Goal: Information Seeking & Learning: Compare options

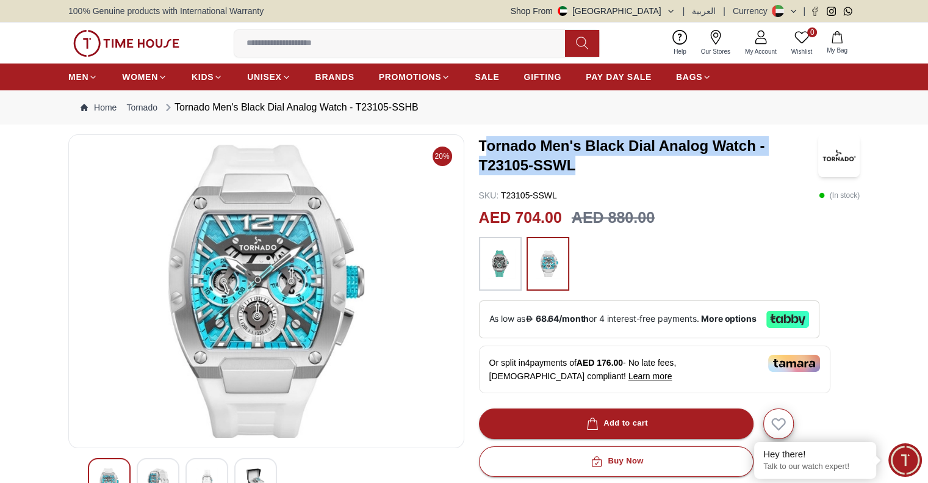
drag, startPoint x: 580, startPoint y: 165, endPoint x: 485, endPoint y: 147, distance: 96.2
click at [485, 147] on h3 "Tornado Men's Black Dial Analog Watch - T23105-SSWL" at bounding box center [648, 155] width 339 height 39
click at [574, 157] on h3 "Tornado Men's Black Dial Analog Watch - T23105-SSWL" at bounding box center [648, 155] width 339 height 39
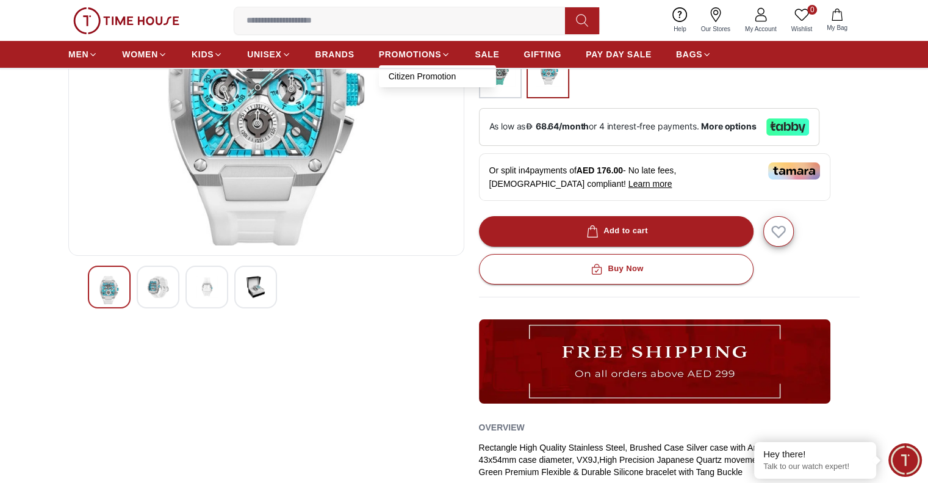
scroll to position [183, 0]
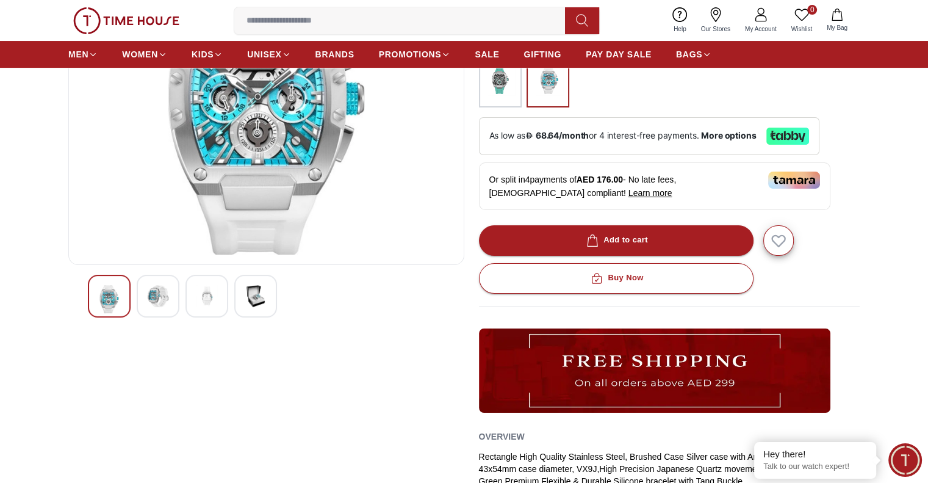
click at [142, 290] on div at bounding box center [158, 296] width 43 height 43
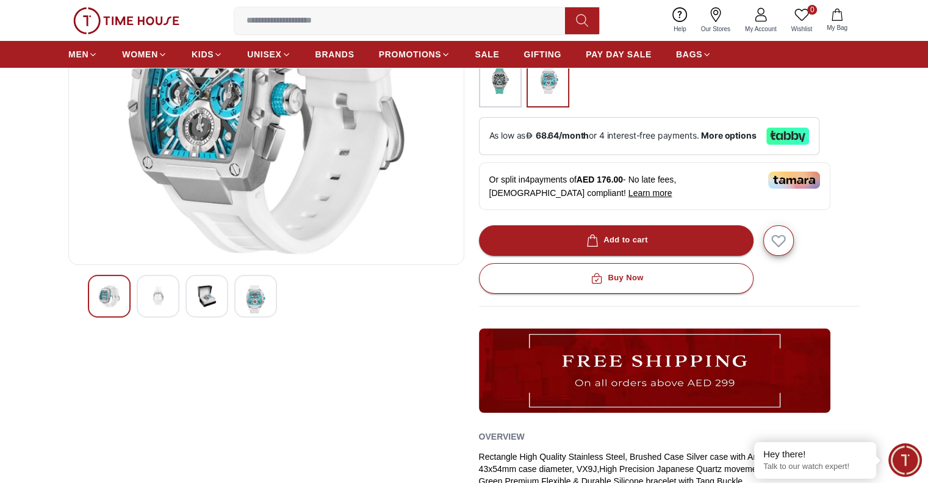
click at [162, 307] on div at bounding box center [158, 296] width 43 height 43
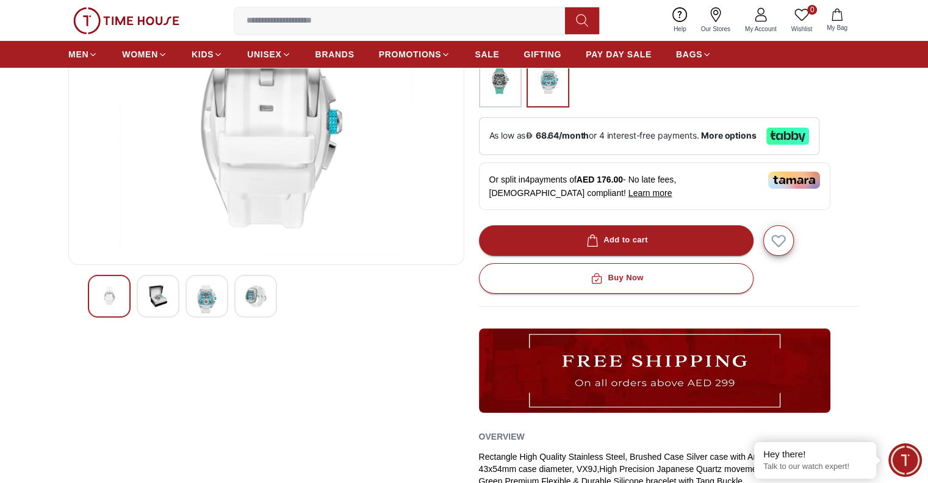
click at [209, 304] on img at bounding box center [207, 299] width 22 height 28
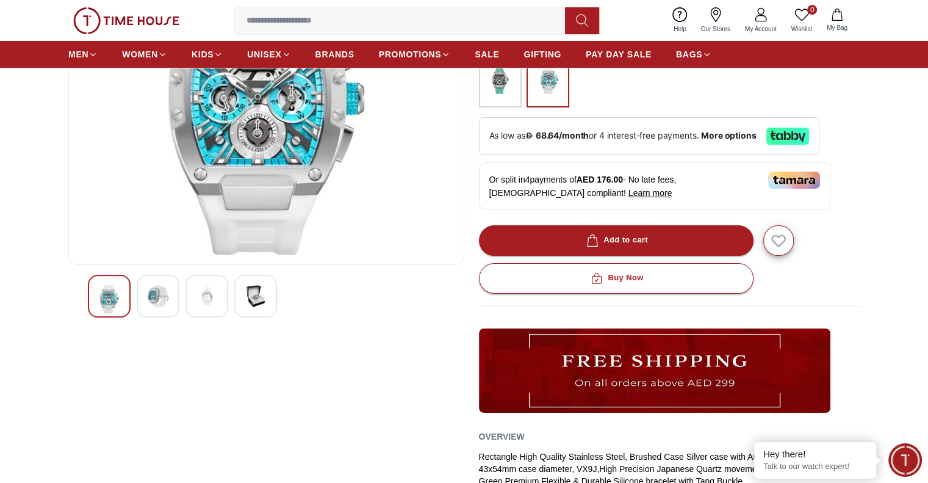
click at [262, 301] on img at bounding box center [256, 296] width 22 height 22
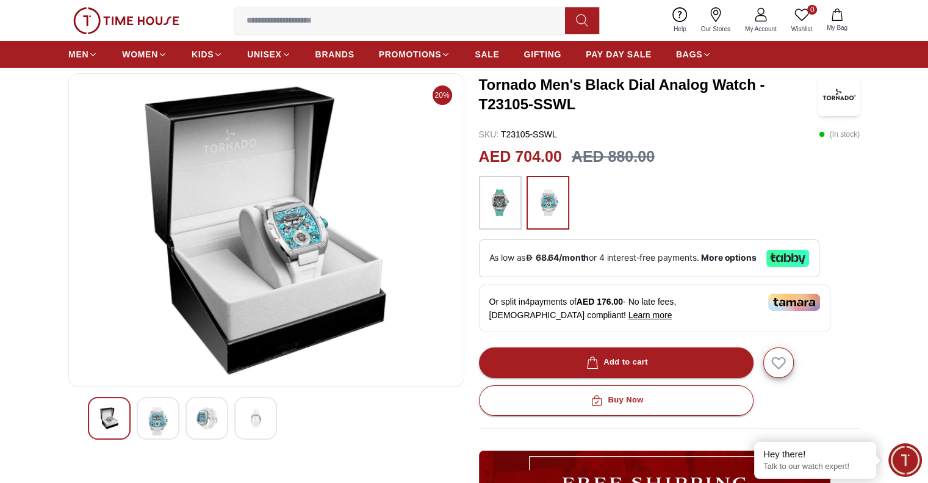
scroll to position [0, 0]
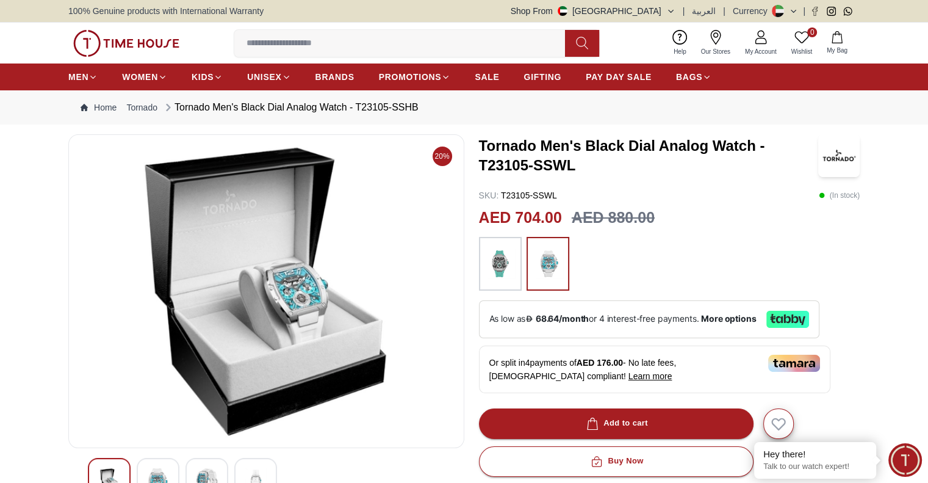
click at [495, 286] on div at bounding box center [500, 264] width 43 height 54
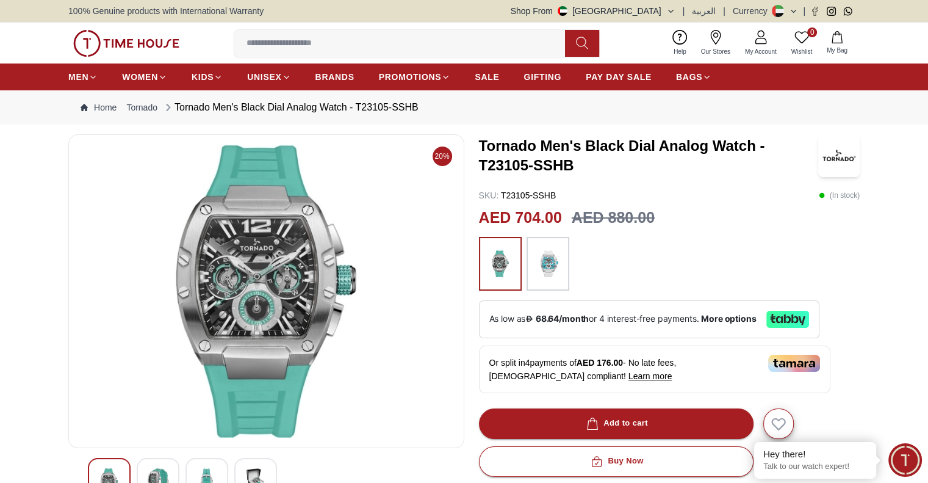
click at [553, 280] on img at bounding box center [548, 263] width 31 height 41
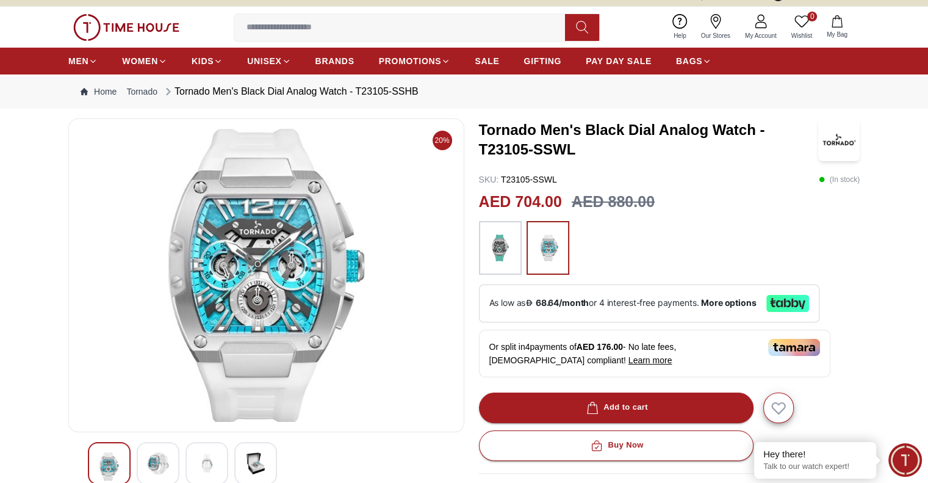
scroll to position [61, 0]
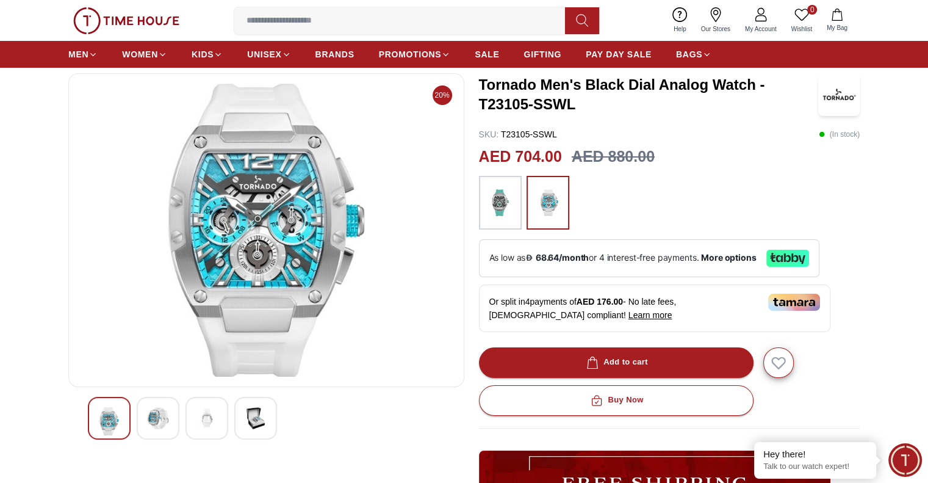
click at [661, 211] on div at bounding box center [669, 203] width 381 height 54
drag, startPoint x: 486, startPoint y: 259, endPoint x: 704, endPoint y: 261, distance: 217.9
click at [704, 261] on div "As low as 68.64/month or 4 interest-free payments . More options" at bounding box center [649, 258] width 340 height 38
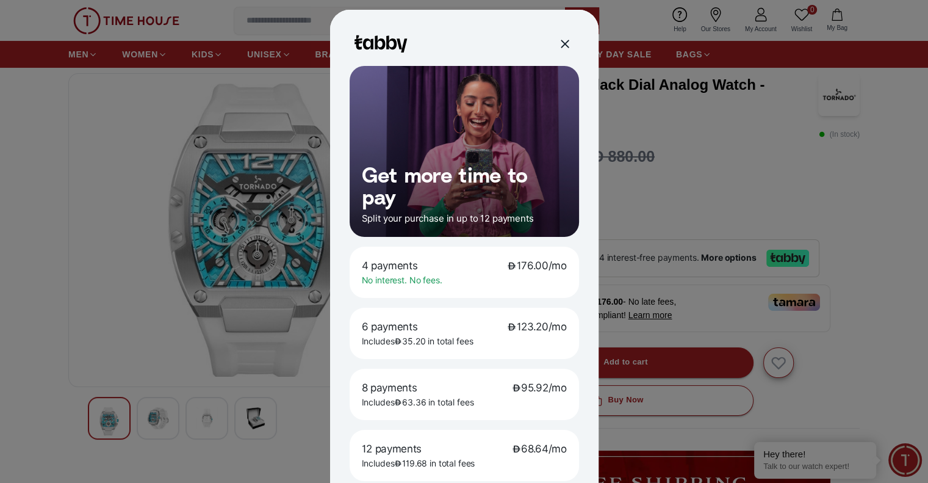
click at [861, 256] on div at bounding box center [464, 241] width 928 height 483
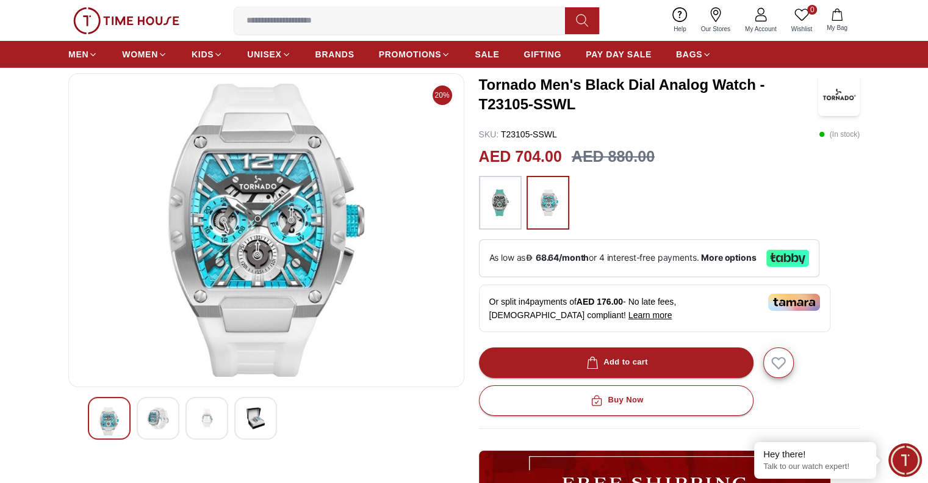
click at [171, 431] on div at bounding box center [158, 418] width 43 height 43
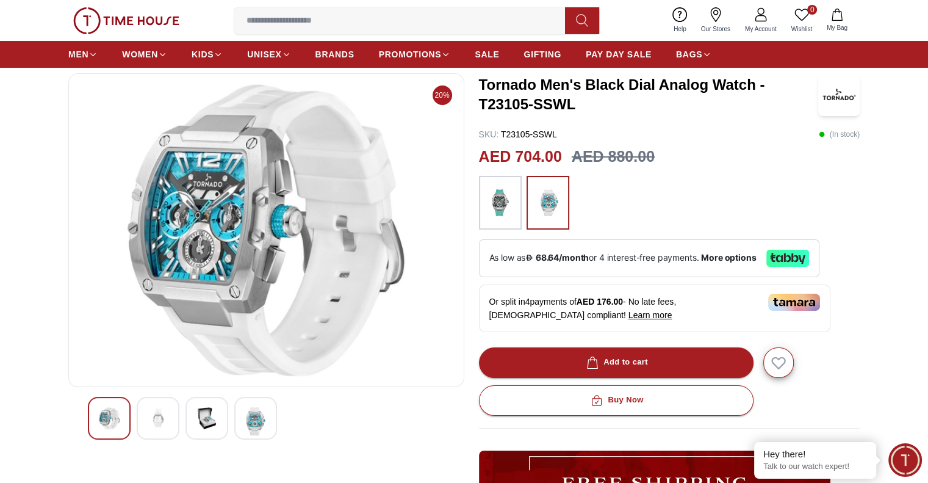
click at [209, 427] on img at bounding box center [207, 418] width 22 height 22
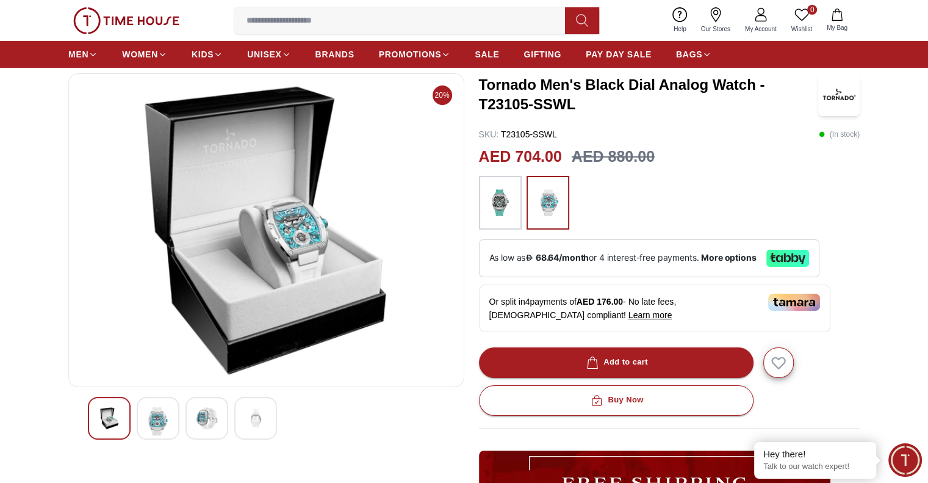
click at [267, 433] on div at bounding box center [255, 418] width 43 height 43
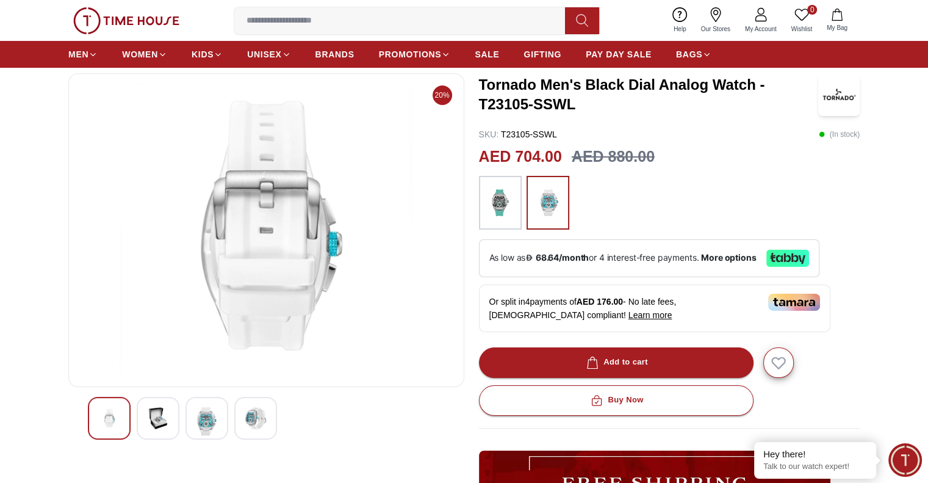
click at [206, 430] on img at bounding box center [207, 421] width 22 height 28
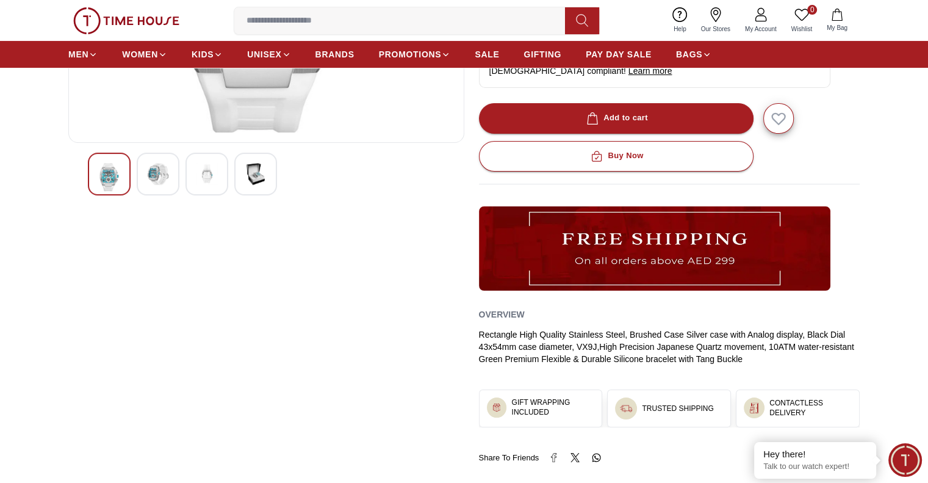
scroll to position [427, 0]
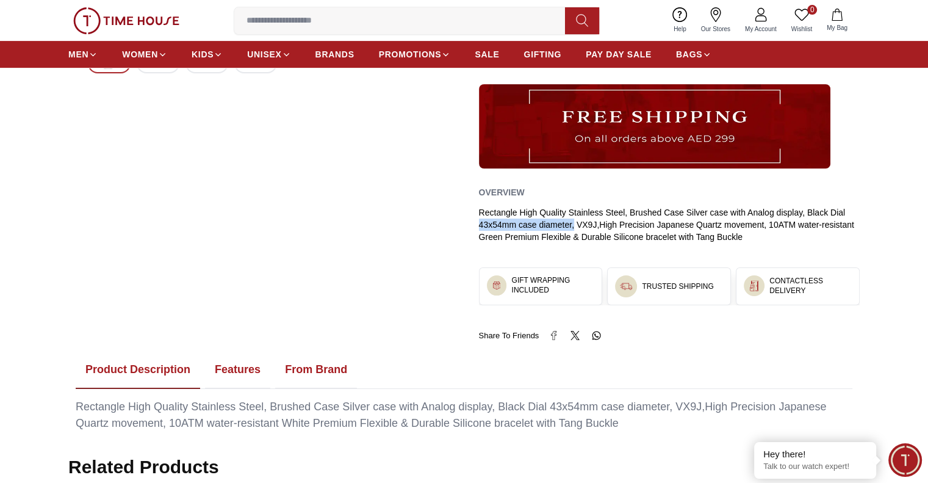
drag, startPoint x: 474, startPoint y: 223, endPoint x: 583, endPoint y: 225, distance: 109.2
click at [575, 223] on div "20% Tornado Men's Black Dial Analog Watch - T23105-SSWL SKU : T23105-SSWL ( In …" at bounding box center [463, 24] width 791 height 634
click at [586, 230] on p "Rectangle High Quality Stainless Steel, Brushed Case Silver case with Analog di…" at bounding box center [669, 224] width 381 height 37
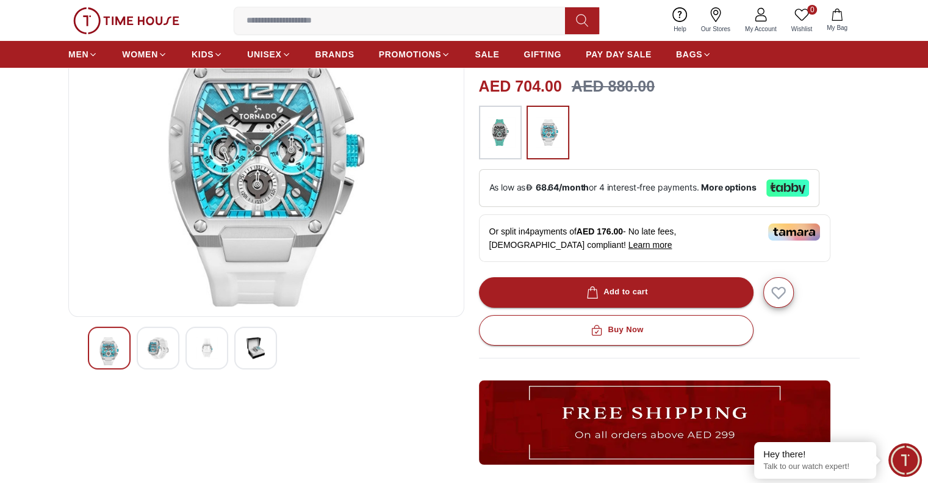
scroll to position [61, 0]
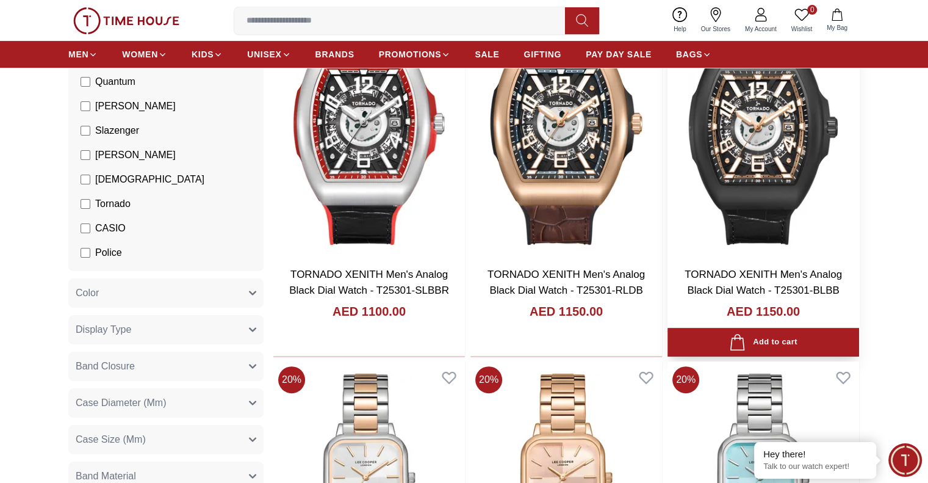
scroll to position [366, 0]
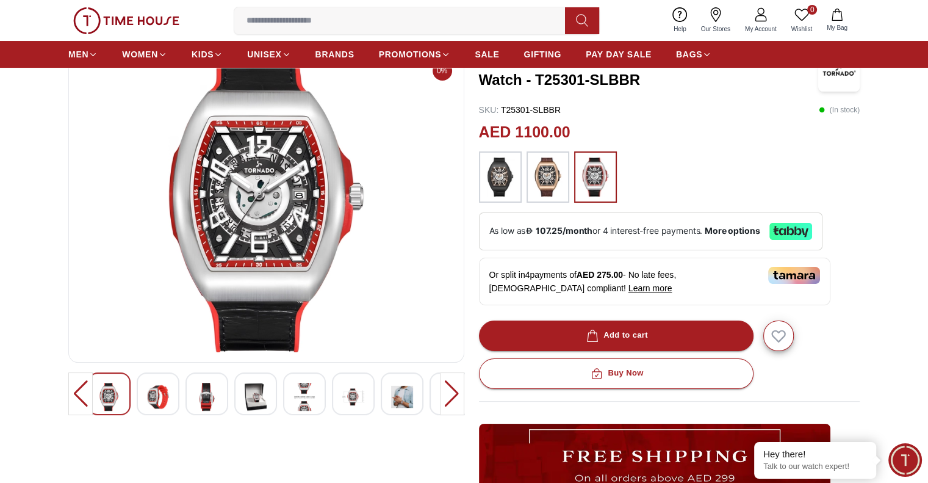
scroll to position [122, 0]
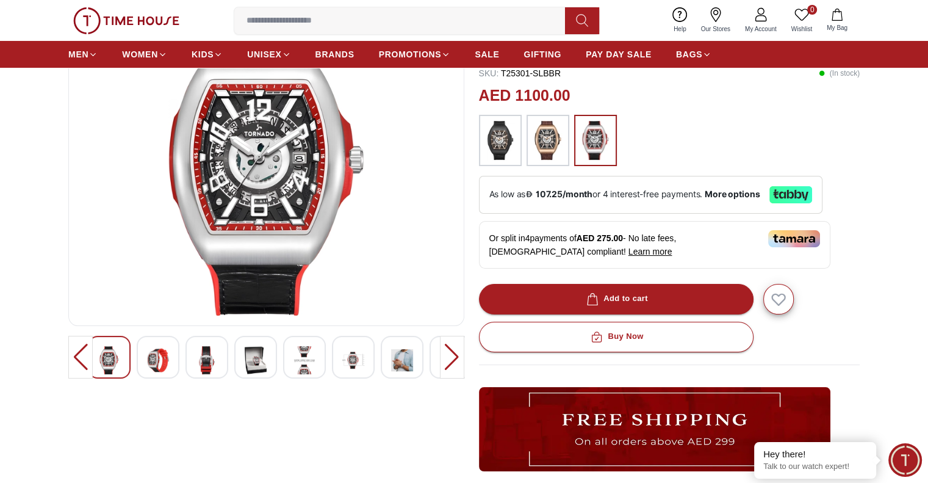
click at [153, 375] on div at bounding box center [158, 357] width 43 height 43
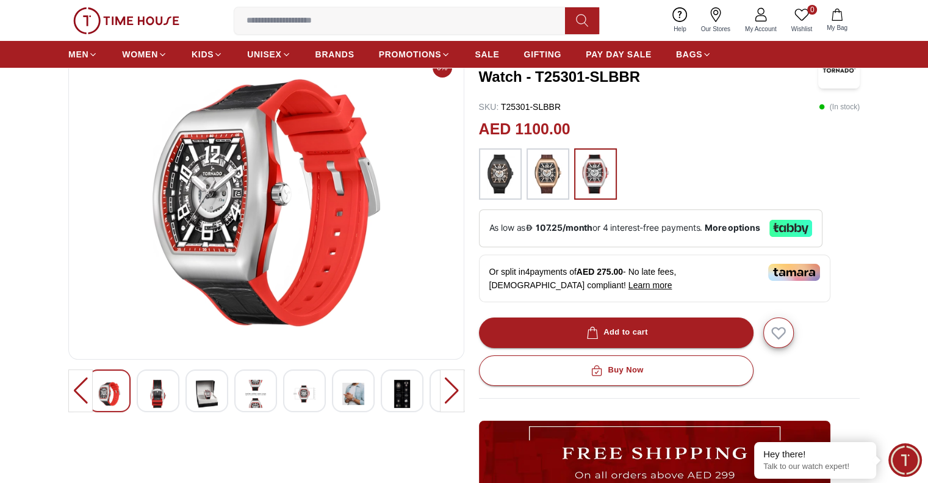
scroll to position [61, 0]
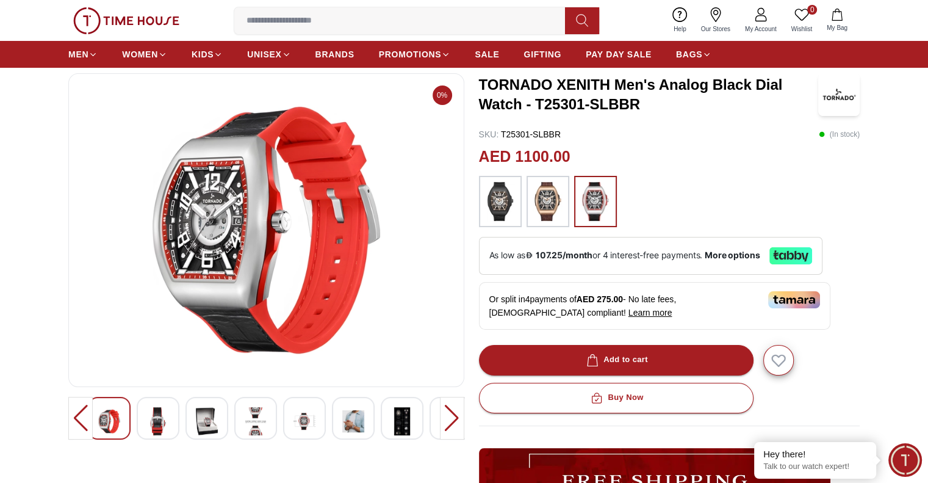
click at [155, 427] on img at bounding box center [158, 421] width 22 height 28
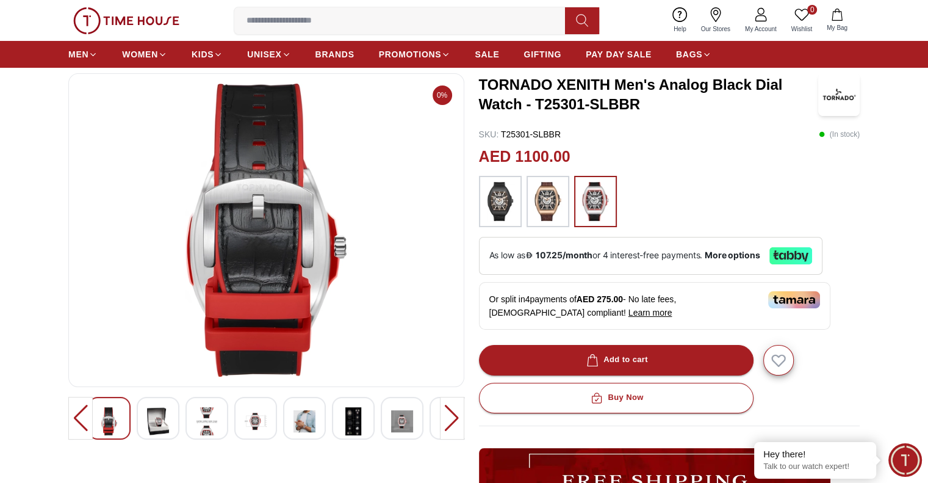
click at [165, 428] on img at bounding box center [158, 421] width 22 height 28
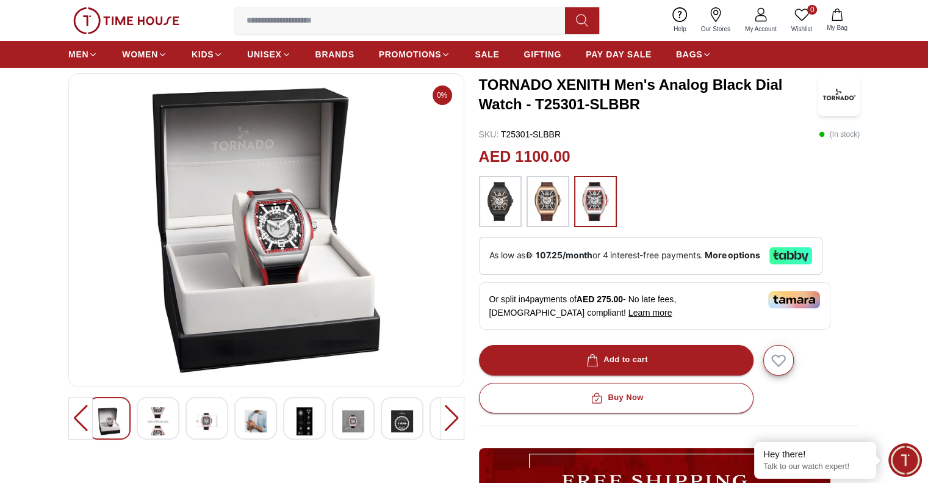
click at [165, 429] on img at bounding box center [158, 421] width 22 height 28
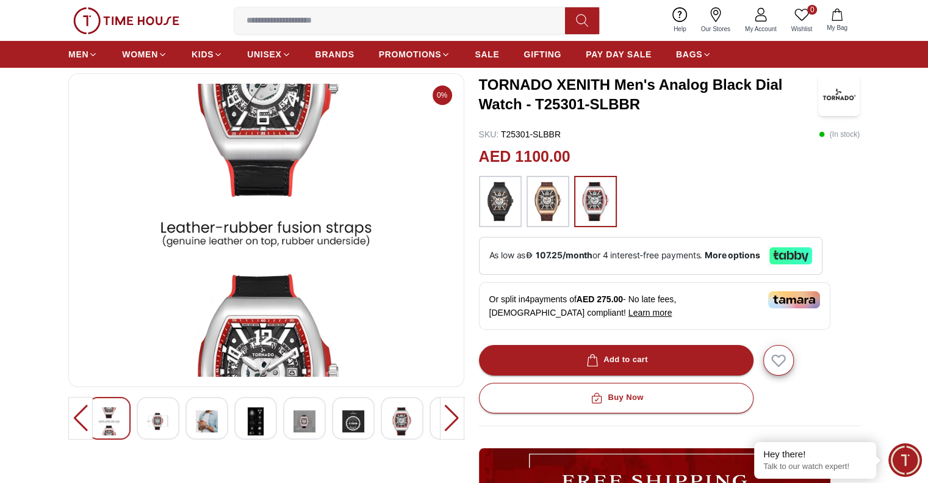
click at [207, 427] on img at bounding box center [207, 421] width 22 height 28
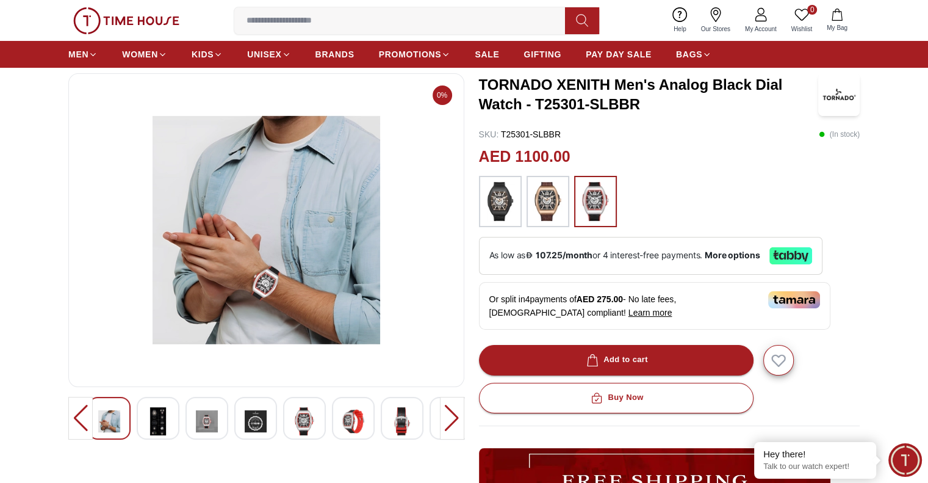
click at [300, 429] on img at bounding box center [305, 421] width 22 height 28
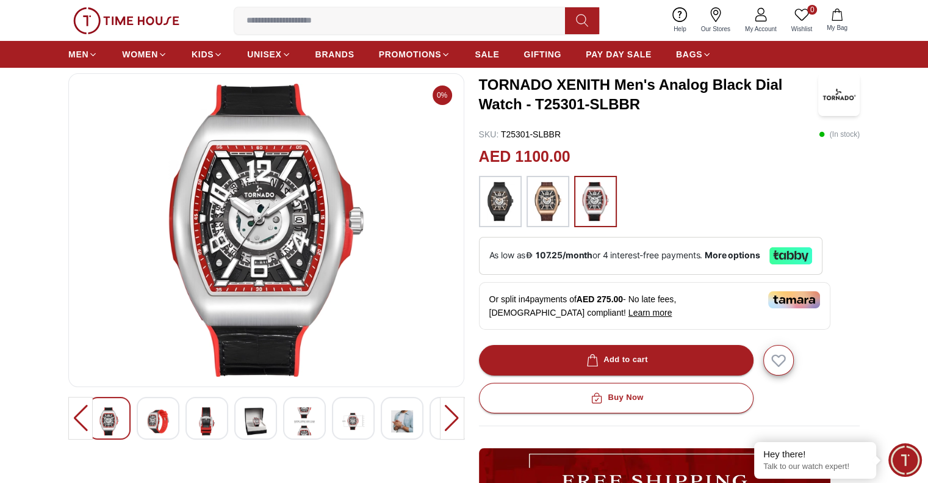
click at [363, 432] on img at bounding box center [353, 421] width 22 height 28
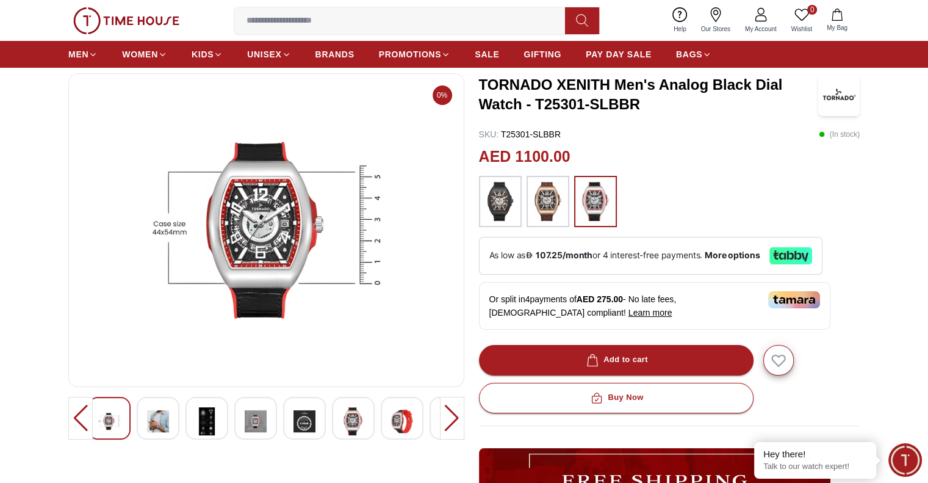
click at [403, 429] on img at bounding box center [402, 421] width 22 height 28
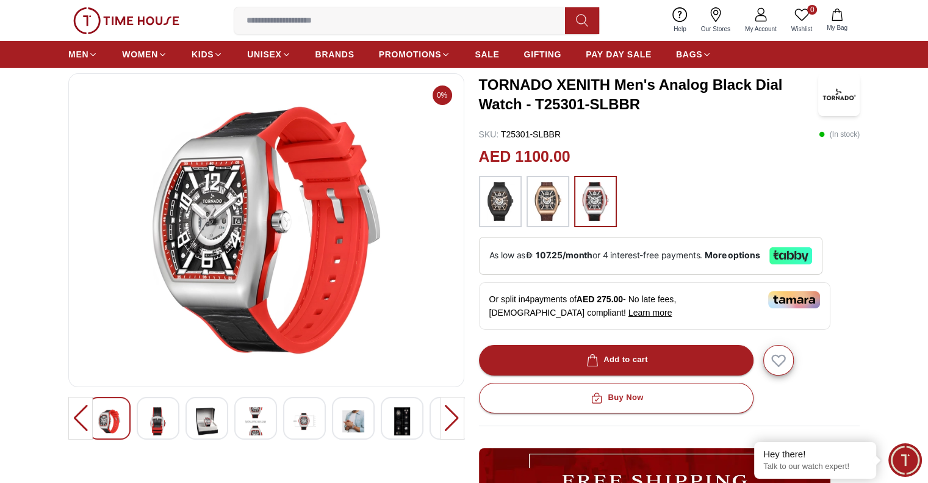
click at [394, 430] on img at bounding box center [402, 421] width 22 height 28
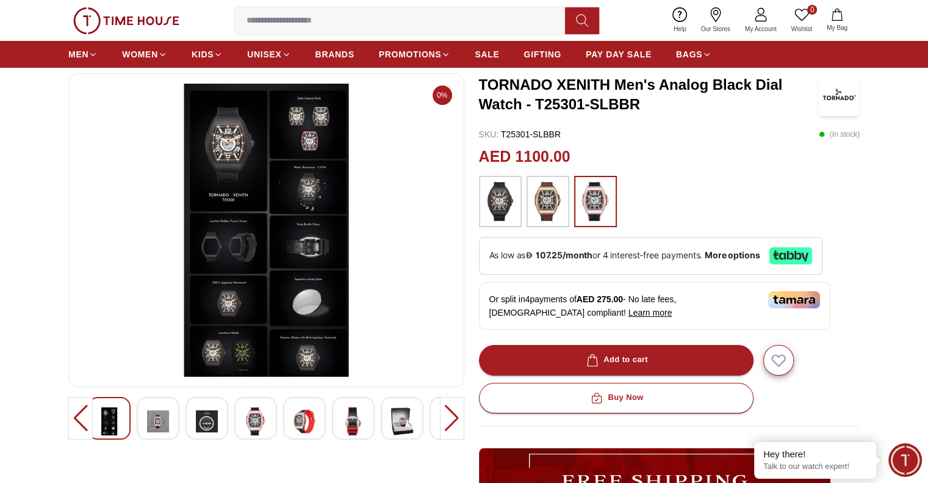
click at [400, 431] on img at bounding box center [402, 421] width 22 height 28
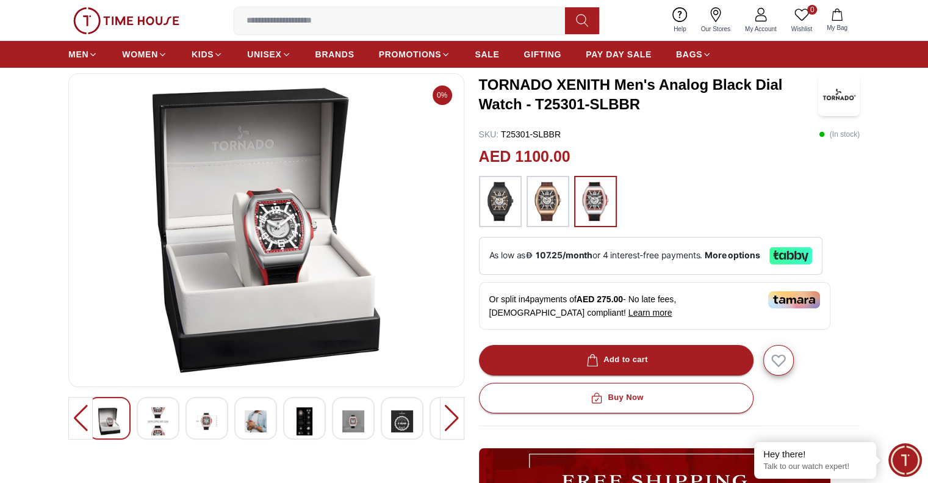
click at [412, 431] on img at bounding box center [402, 421] width 22 height 28
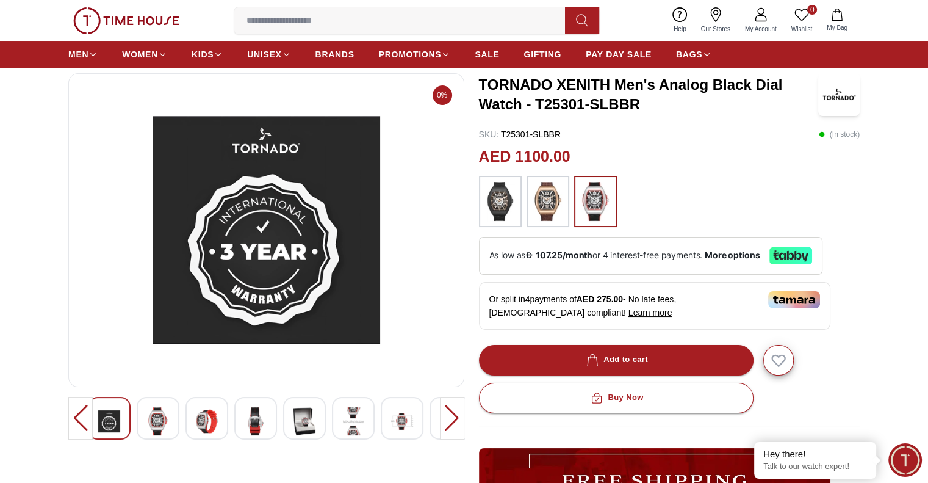
click at [404, 425] on img at bounding box center [402, 421] width 22 height 28
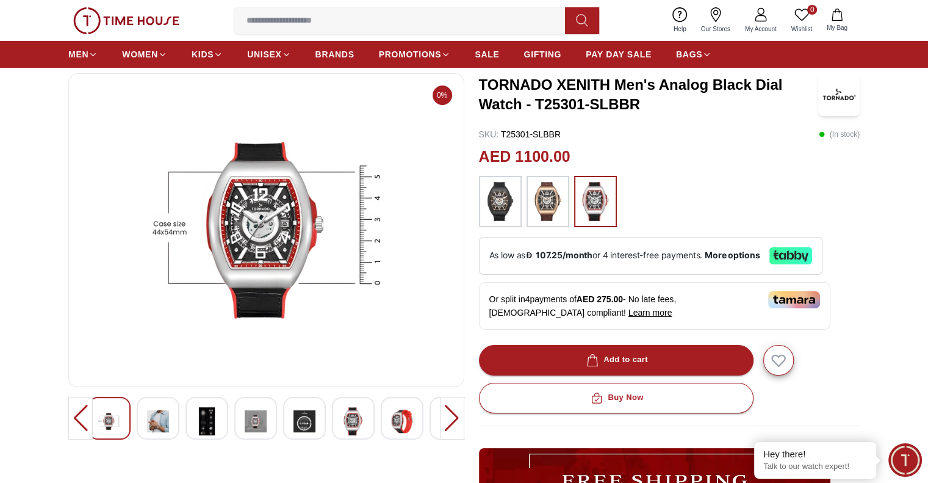
click at [452, 433] on div at bounding box center [452, 418] width 24 height 43
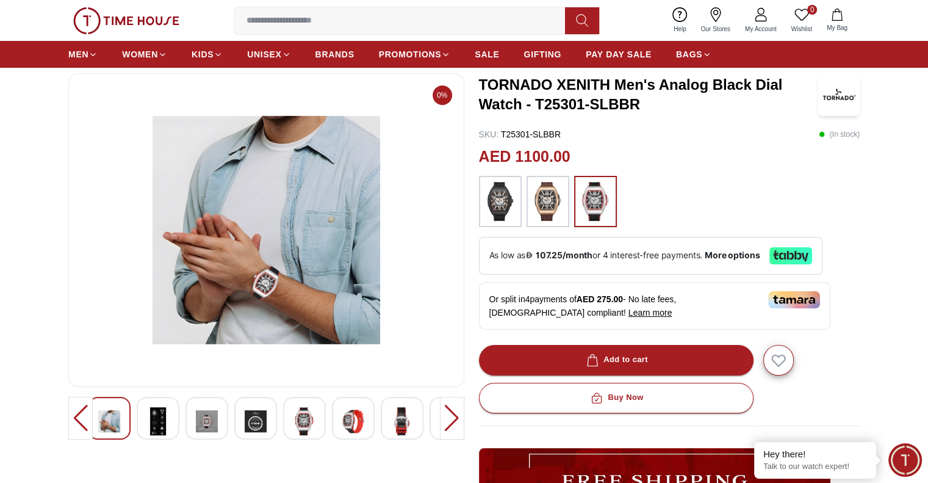
click at [401, 427] on img at bounding box center [402, 421] width 22 height 28
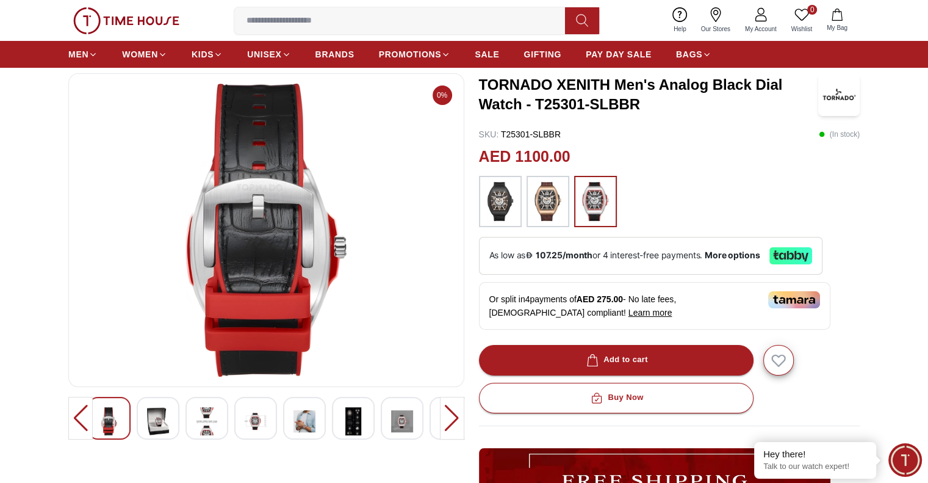
click at [112, 428] on img at bounding box center [109, 421] width 22 height 28
click at [150, 423] on img at bounding box center [158, 421] width 22 height 28
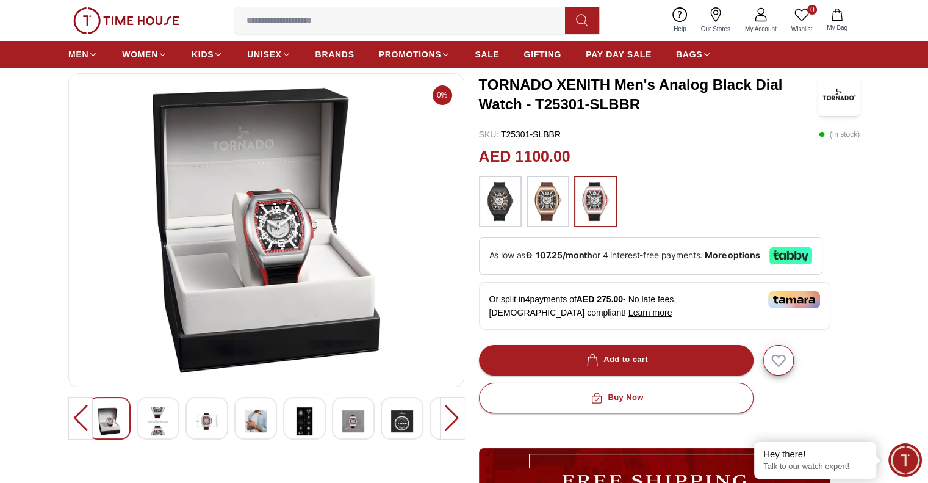
click at [198, 420] on img at bounding box center [207, 421] width 22 height 28
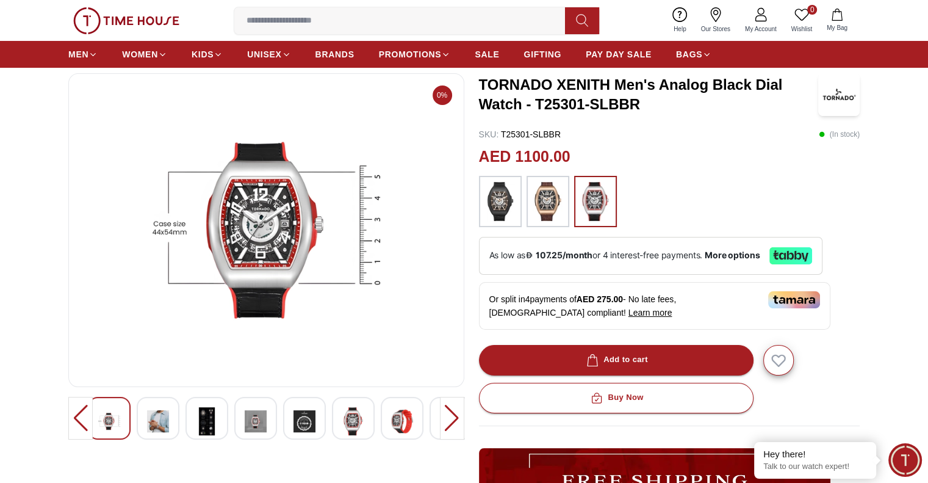
click at [401, 424] on img at bounding box center [402, 421] width 22 height 28
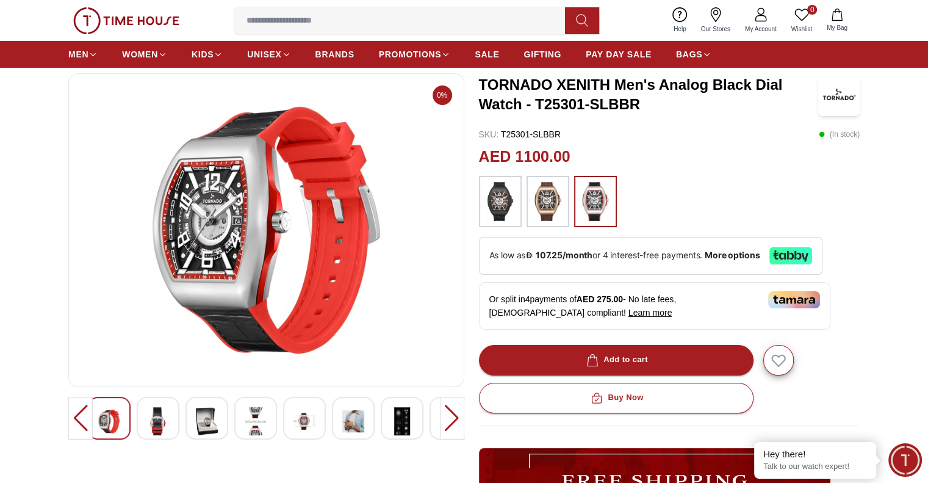
click at [73, 430] on div at bounding box center [80, 418] width 24 height 43
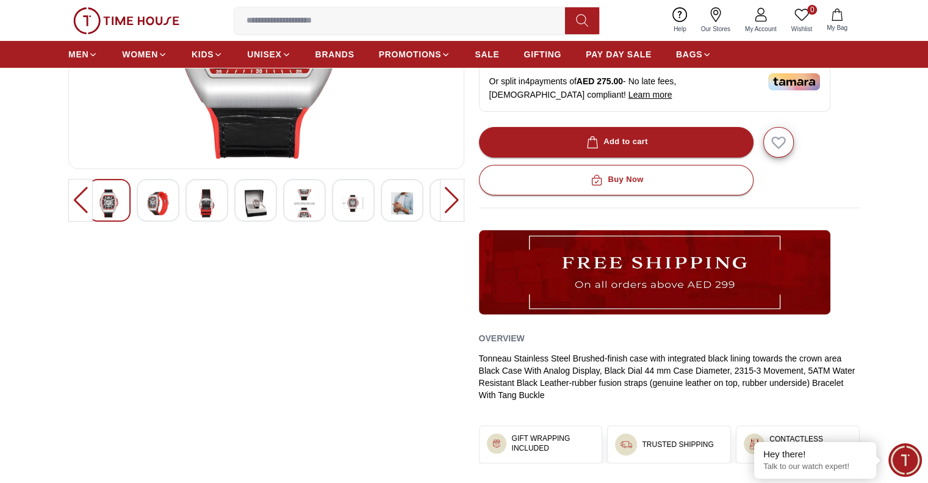
scroll to position [305, 0]
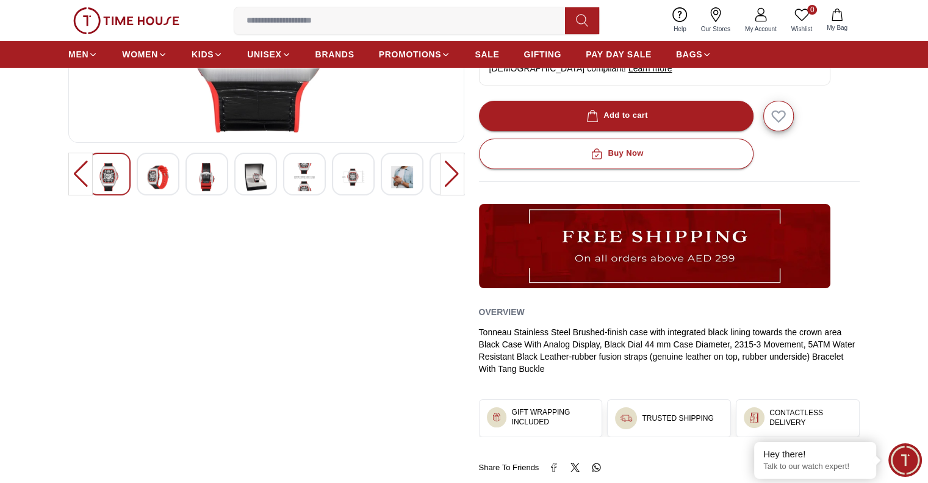
click at [399, 189] on img at bounding box center [402, 177] width 22 height 28
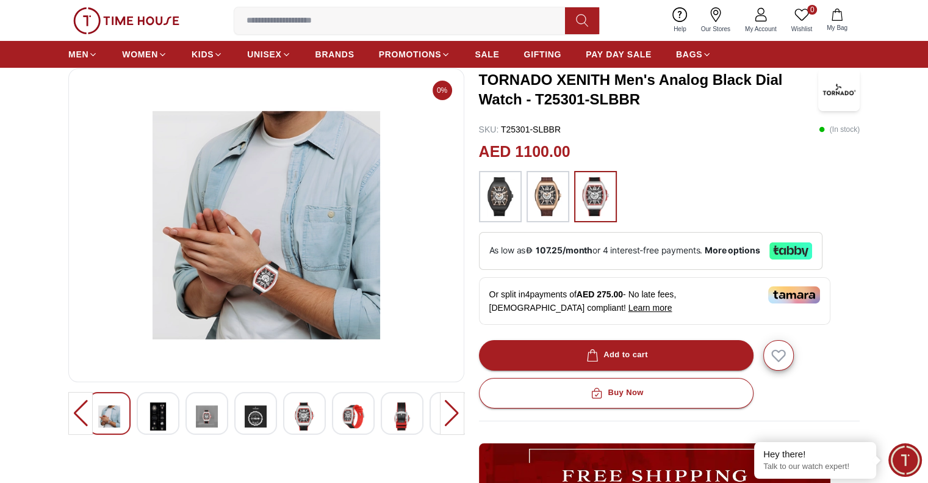
scroll to position [61, 0]
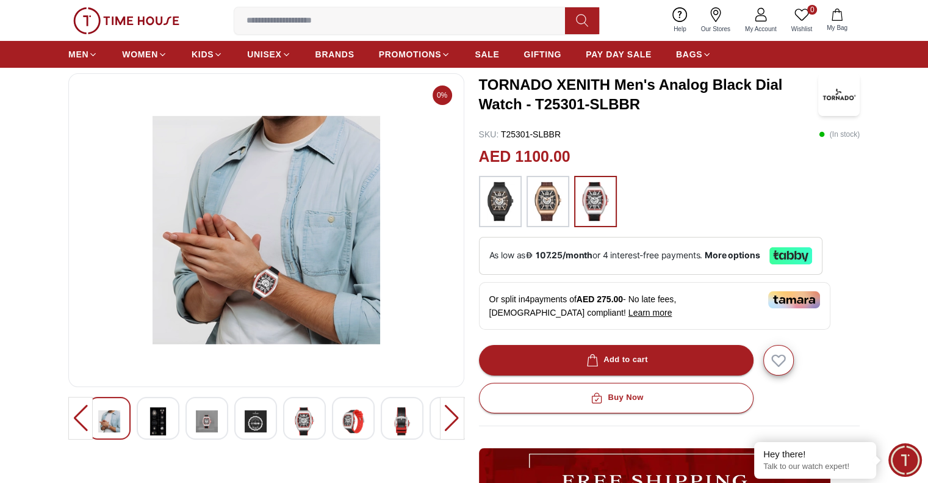
click at [273, 277] on img at bounding box center [266, 230] width 375 height 293
click at [455, 416] on div at bounding box center [452, 418] width 24 height 43
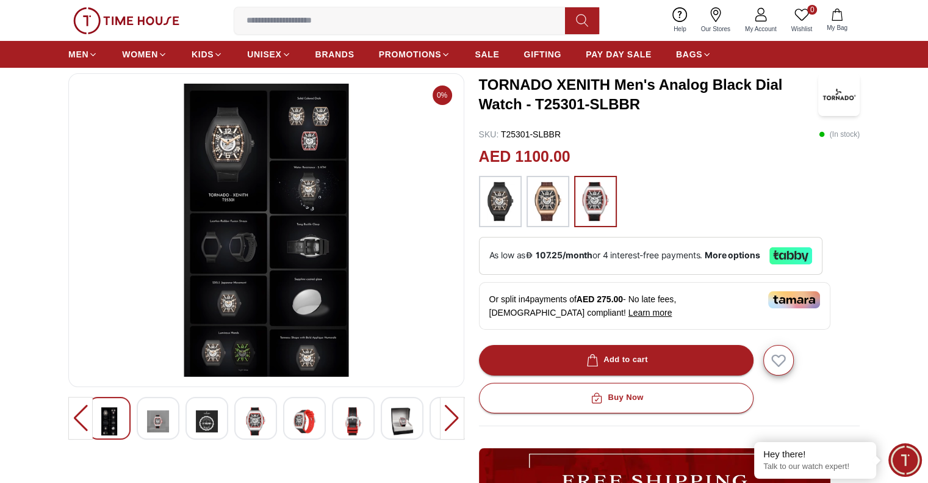
click at [408, 416] on img at bounding box center [402, 421] width 22 height 28
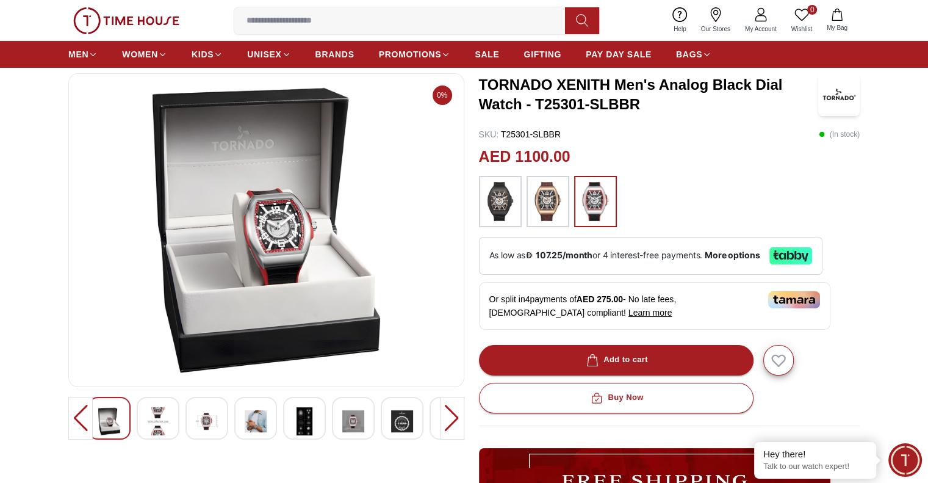
click at [67, 433] on section "0% TORNADO XENITH Men's Analog Black Dial Watch - T25301-SLBBR SKU : T25301-SLB…" at bounding box center [464, 448] width 928 height 751
click at [80, 424] on div at bounding box center [80, 418] width 24 height 43
